Goal: Task Accomplishment & Management: Complete application form

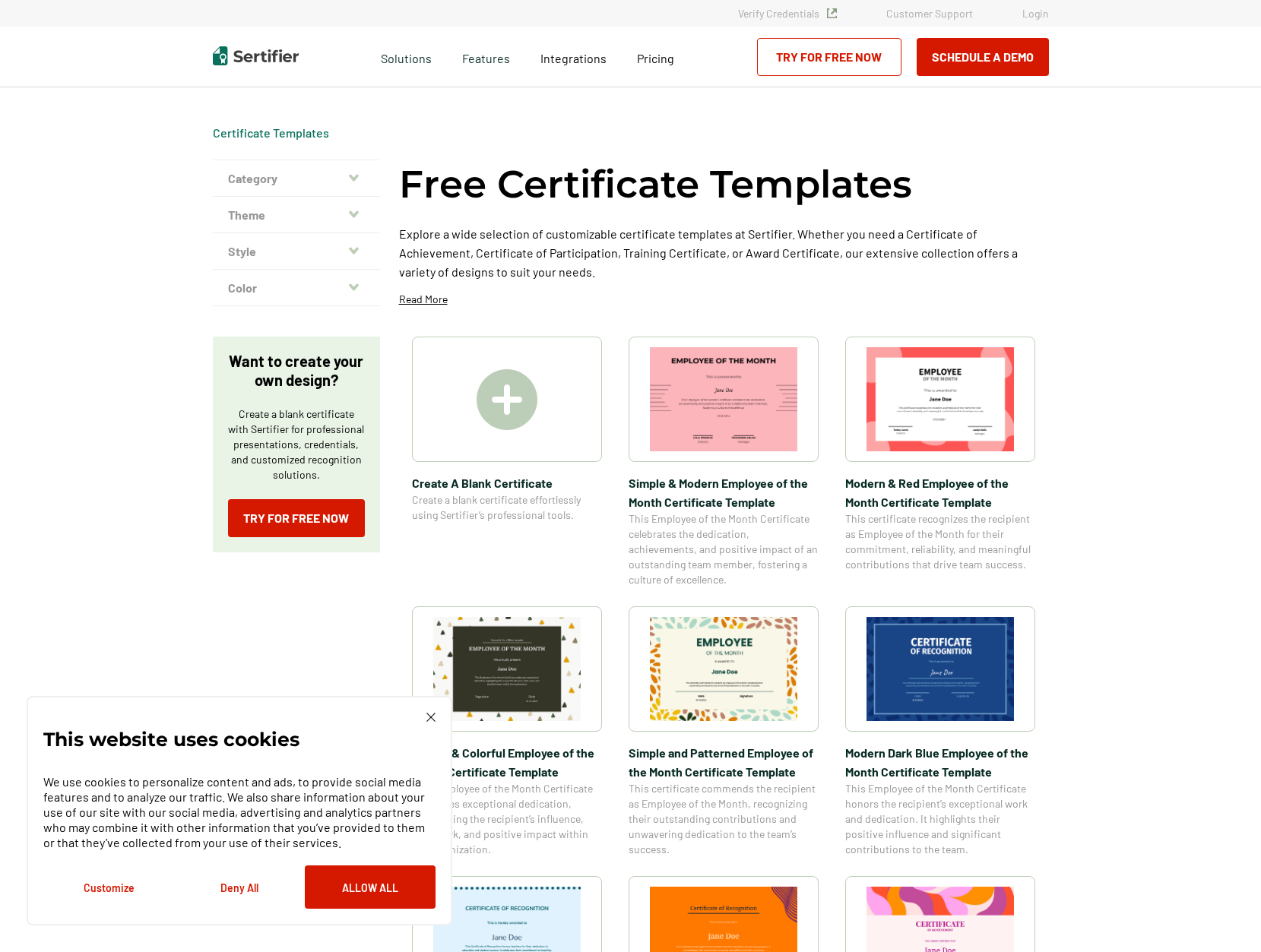
click at [69, 69] on div "Request A Demo Let us present you the full experience of using Sertifier as you…" at bounding box center [630, 57] width 1261 height 61
click at [316, 514] on link "Try for Free Now" at bounding box center [296, 518] width 137 height 38
